Goal: Transaction & Acquisition: Purchase product/service

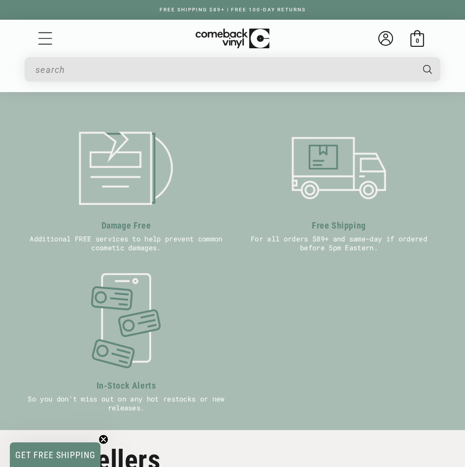
scroll to position [640, 0]
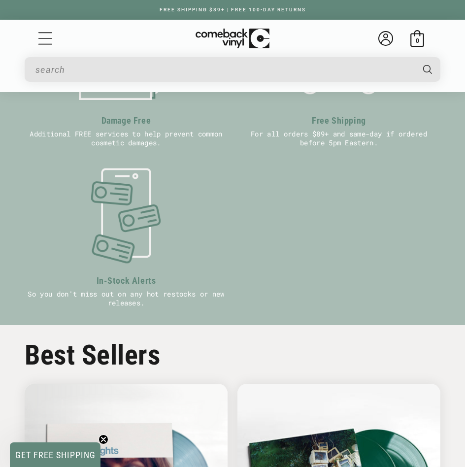
click at [103, 435] on circle "Close teaser" at bounding box center [103, 439] width 9 height 9
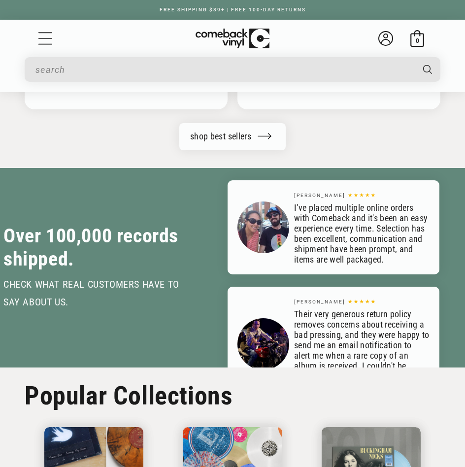
scroll to position [2709, 0]
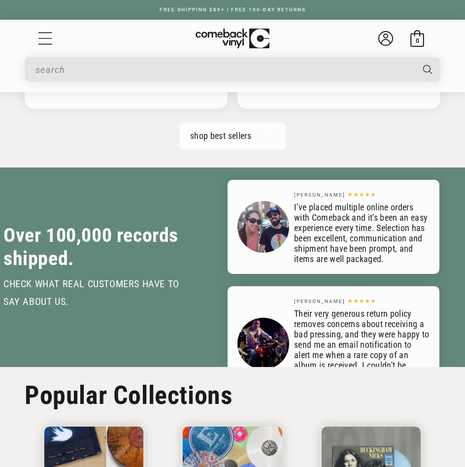
click at [230, 127] on link "shop best sellers" at bounding box center [232, 136] width 106 height 27
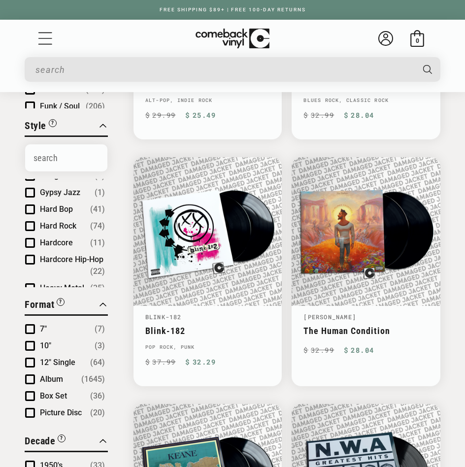
scroll to position [1889, 0]
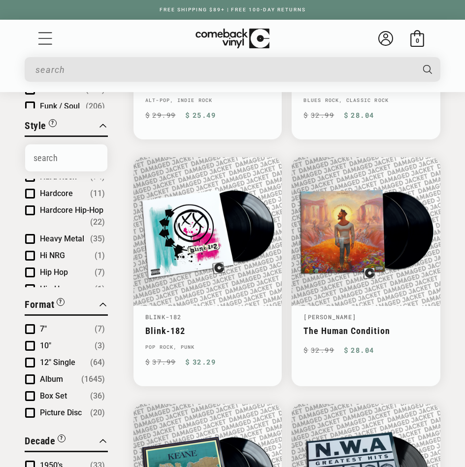
click at [30, 267] on span "Product filter" at bounding box center [30, 272] width 10 height 10
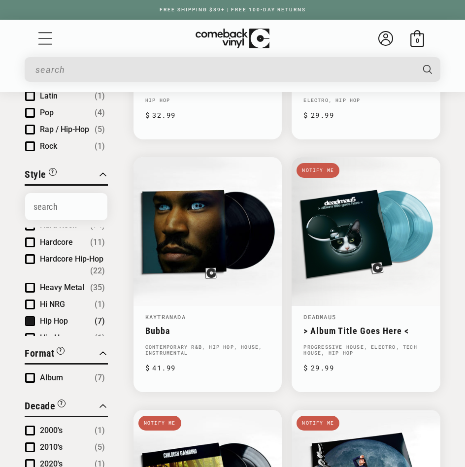
scroll to position [344, 0]
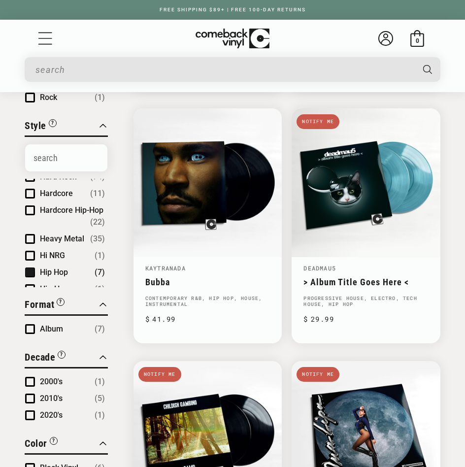
click at [28, 205] on span "Product filter" at bounding box center [30, 210] width 10 height 10
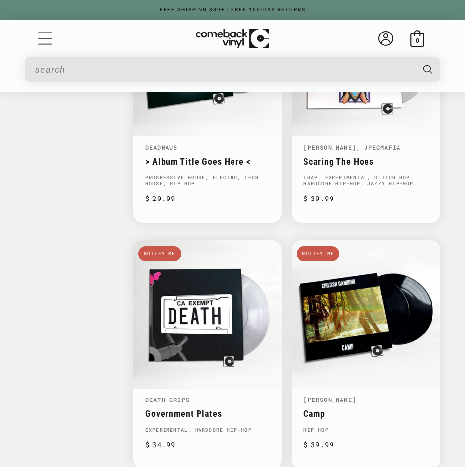
scroll to position [1217, 0]
